Goal: Information Seeking & Learning: Learn about a topic

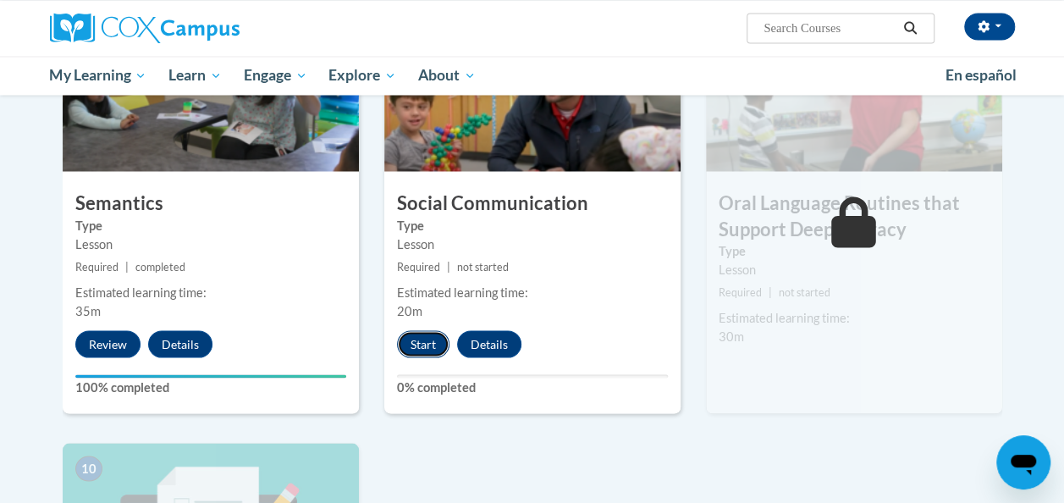
click at [423, 342] on button "Start" at bounding box center [423, 343] width 52 height 27
